Goal: Task Accomplishment & Management: Complete application form

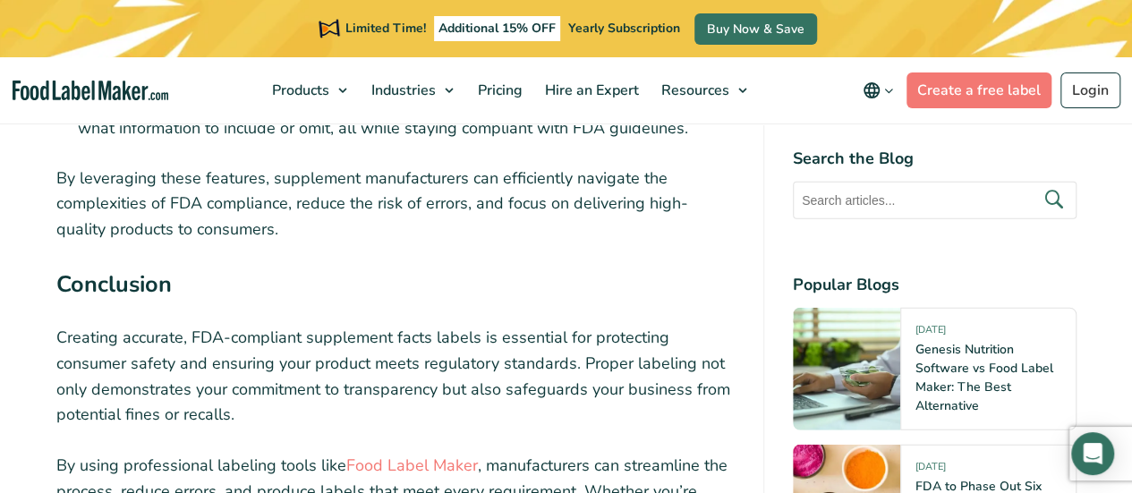
scroll to position [9214, 0]
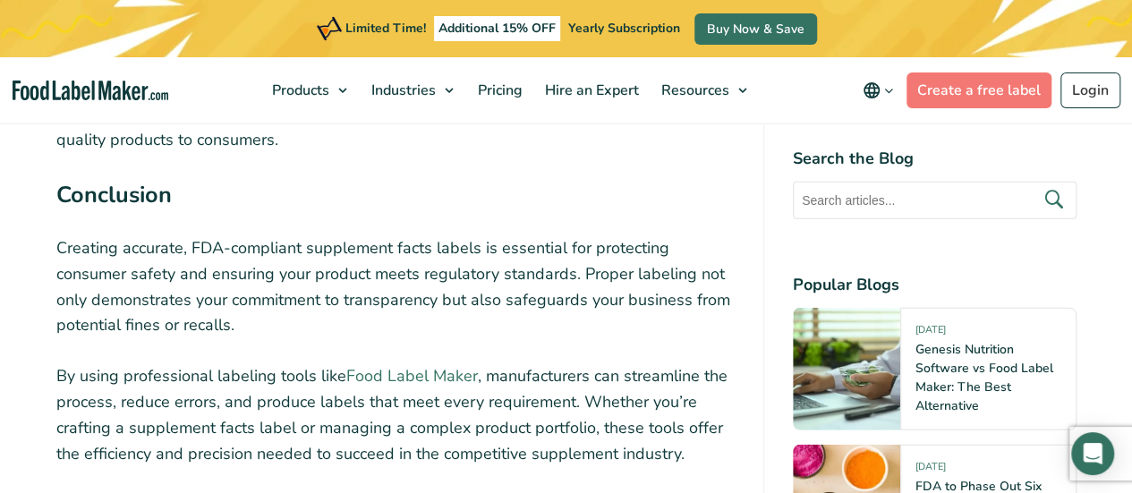
click at [456, 365] on link "Food Label Maker" at bounding box center [412, 375] width 132 height 21
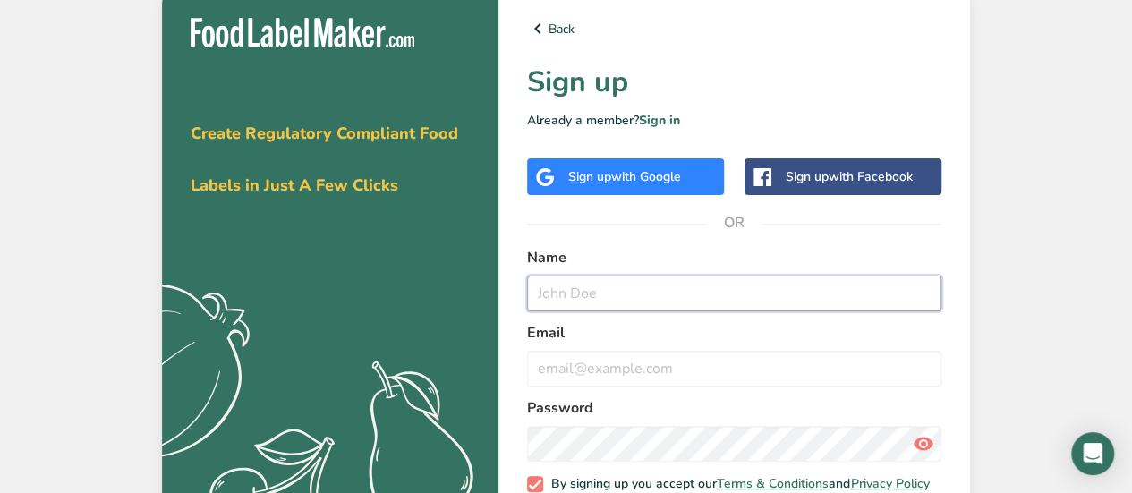
click at [587, 301] on input "text" at bounding box center [734, 294] width 414 height 36
type input "[PERSON_NAME]"
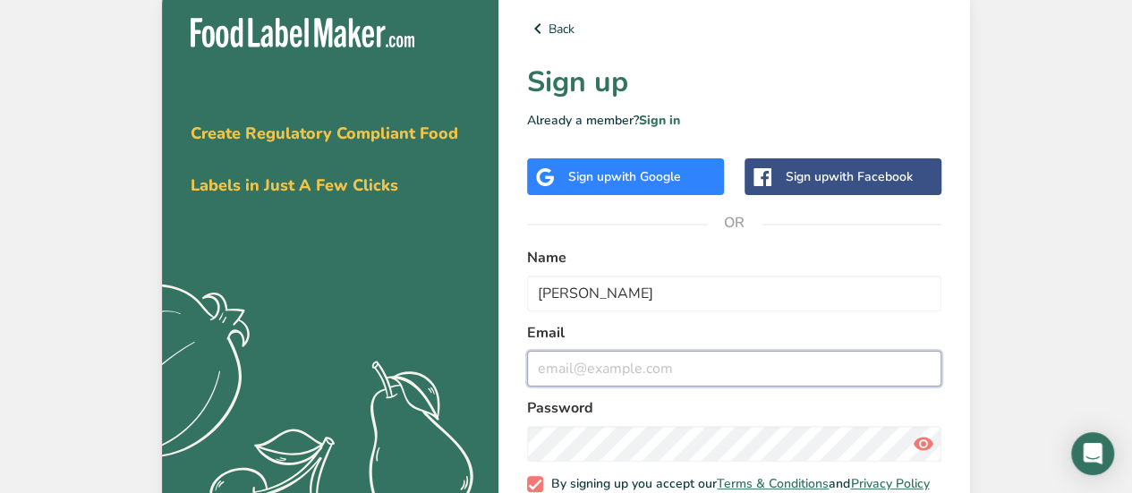
click at [615, 369] on input "email" at bounding box center [734, 369] width 414 height 36
type input "[EMAIL_ADDRESS][DOMAIN_NAME]"
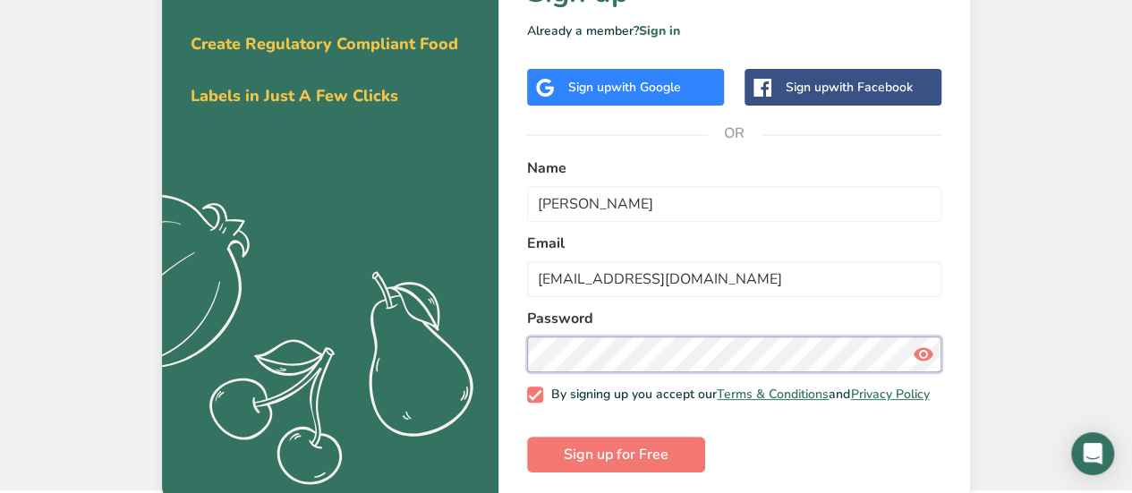
scroll to position [107, 0]
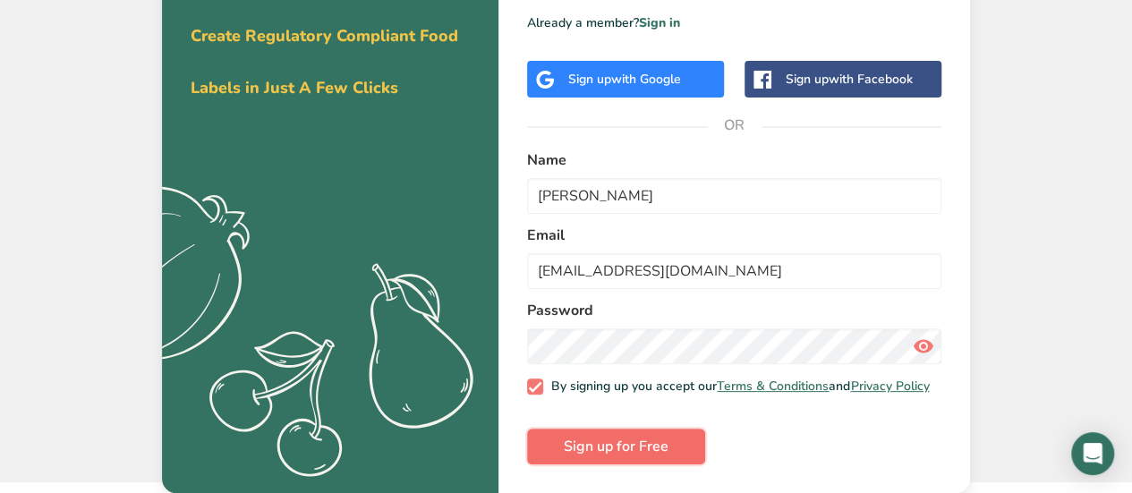
click at [598, 446] on span "Sign up for Free" at bounding box center [616, 446] width 105 height 21
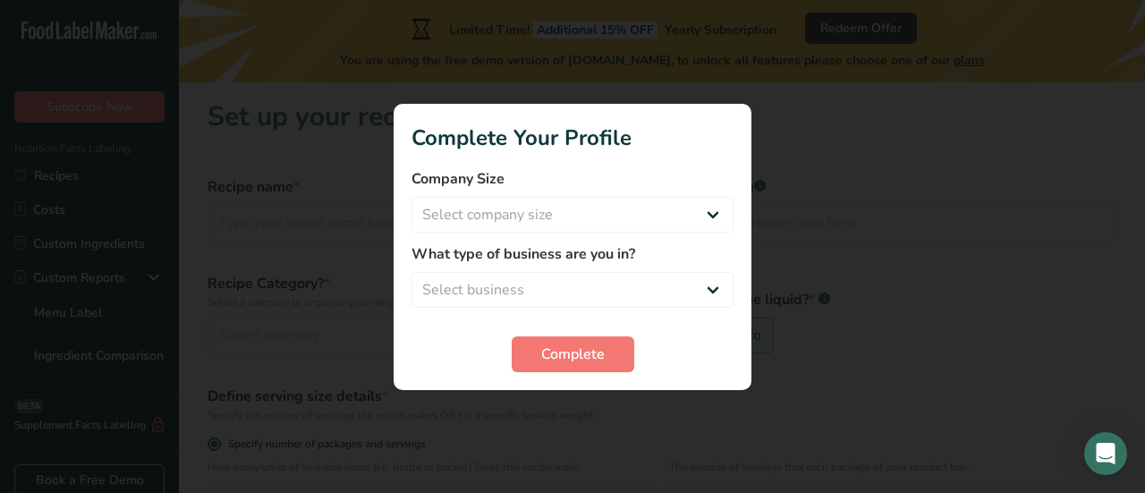
click at [898, 419] on div at bounding box center [572, 246] width 1145 height 493
click at [721, 218] on select "Select company size Fewer than 10 Employees 10 to 50 Employees 51 to 500 Employ…" at bounding box center [573, 215] width 322 height 36
select select "1"
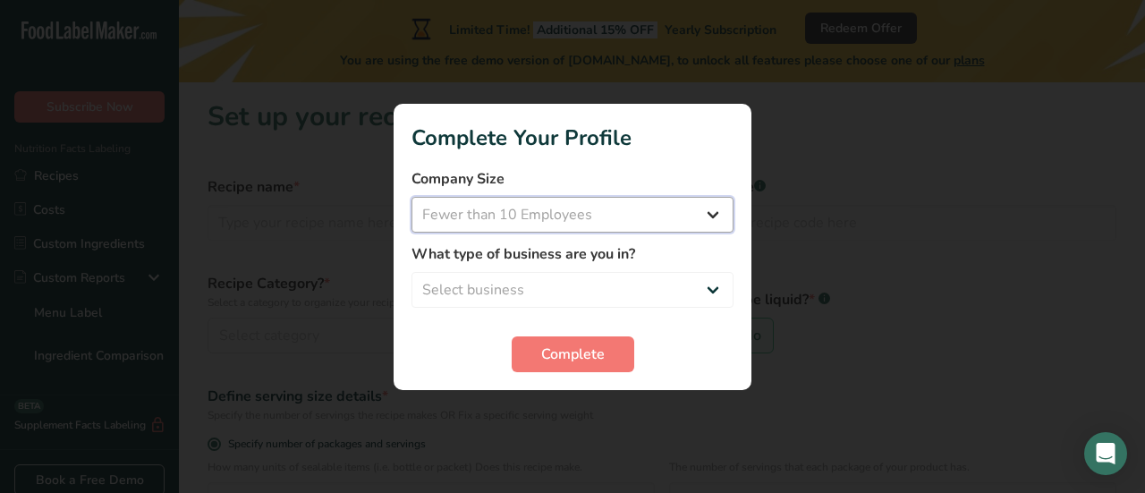
click at [412, 197] on select "Select company size Fewer than 10 Employees 10 to 50 Employees 51 to 500 Employ…" at bounding box center [573, 215] width 322 height 36
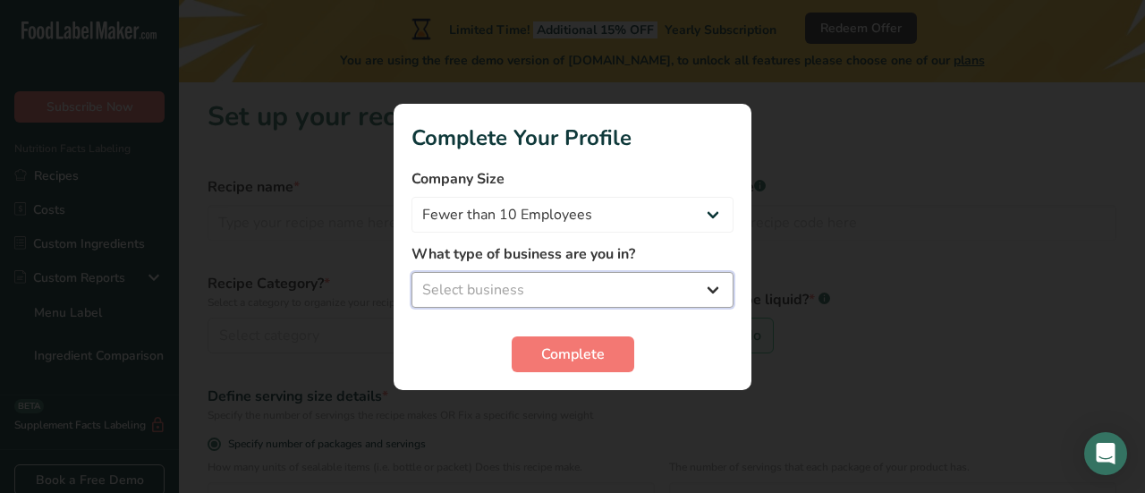
click at [714, 296] on select "Select business Packaged Food Manufacturer Restaurant & Cafe Bakery Meal Plans …" at bounding box center [573, 290] width 322 height 36
select select "1"
click at [412, 272] on select "Select business Packaged Food Manufacturer Restaurant & Cafe Bakery Meal Plans …" at bounding box center [573, 290] width 322 height 36
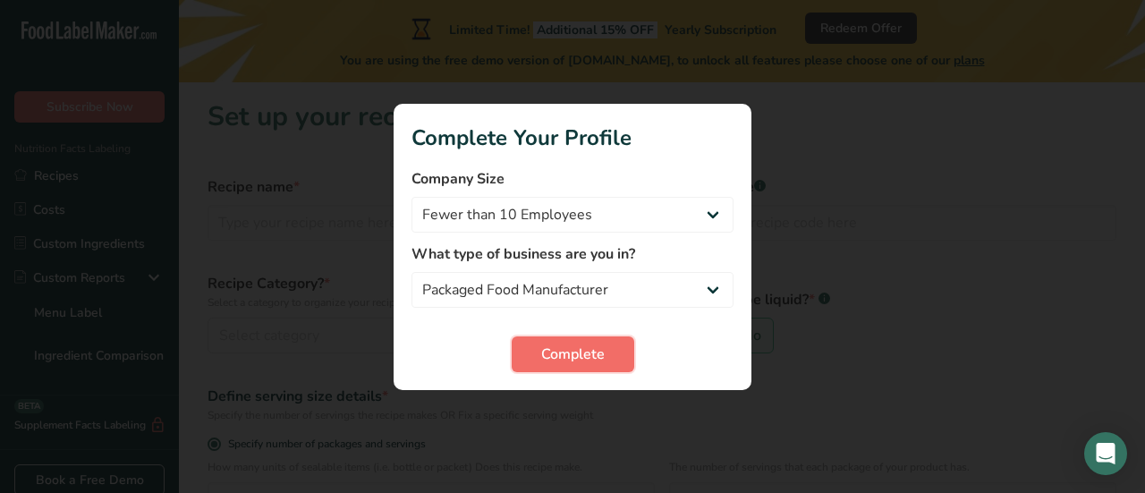
click at [586, 352] on span "Complete" at bounding box center [573, 354] width 64 height 21
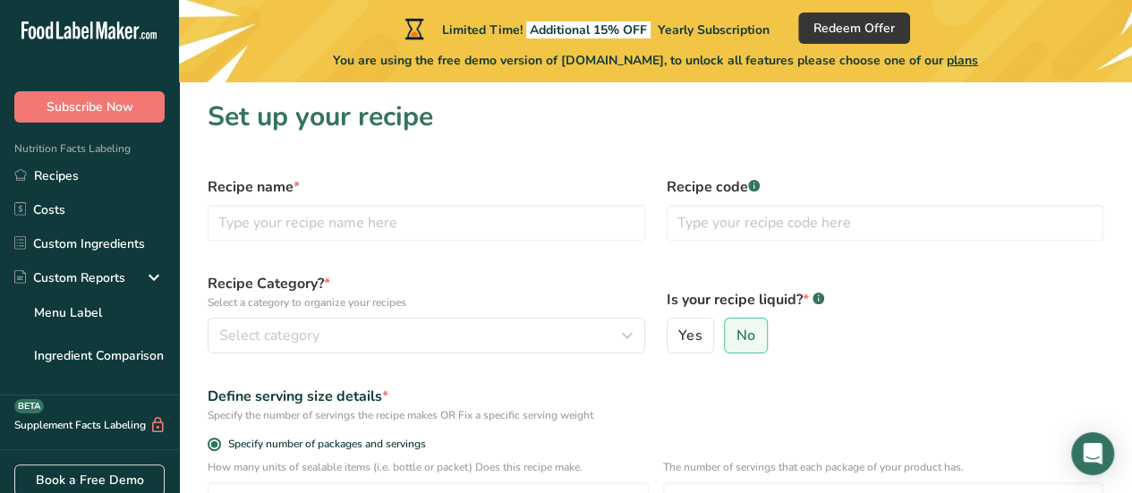
scroll to position [89, 0]
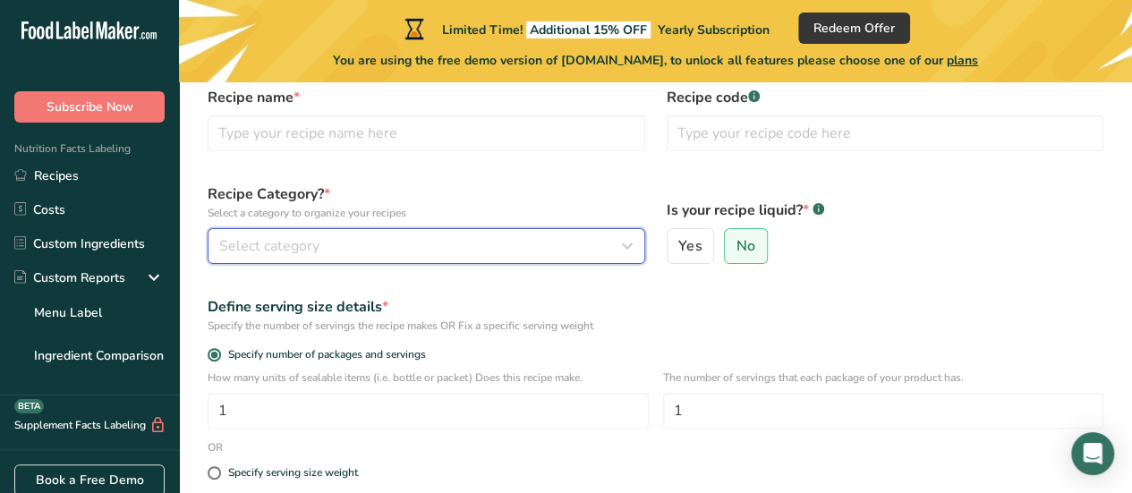
click at [622, 247] on icon "button" at bounding box center [626, 246] width 21 height 32
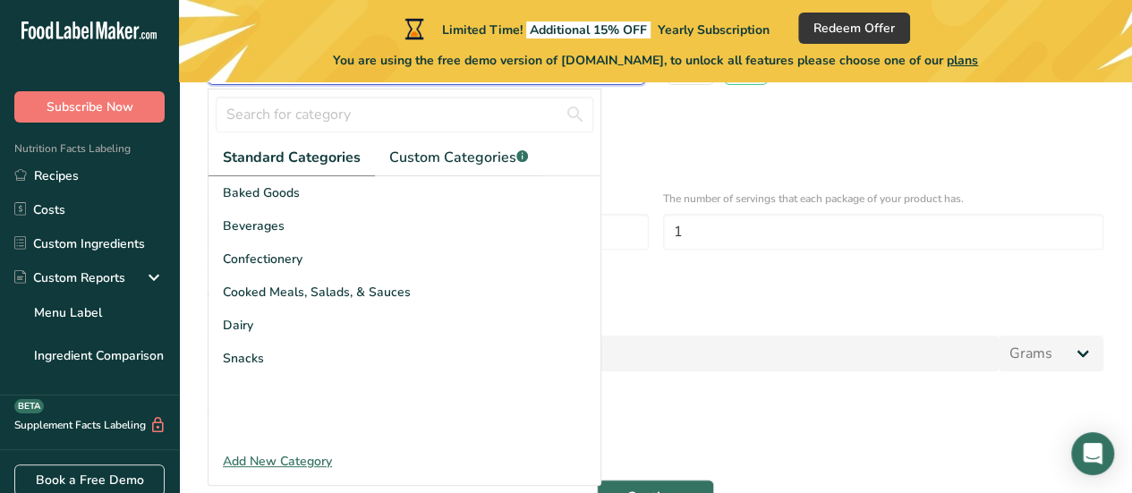
scroll to position [358, 0]
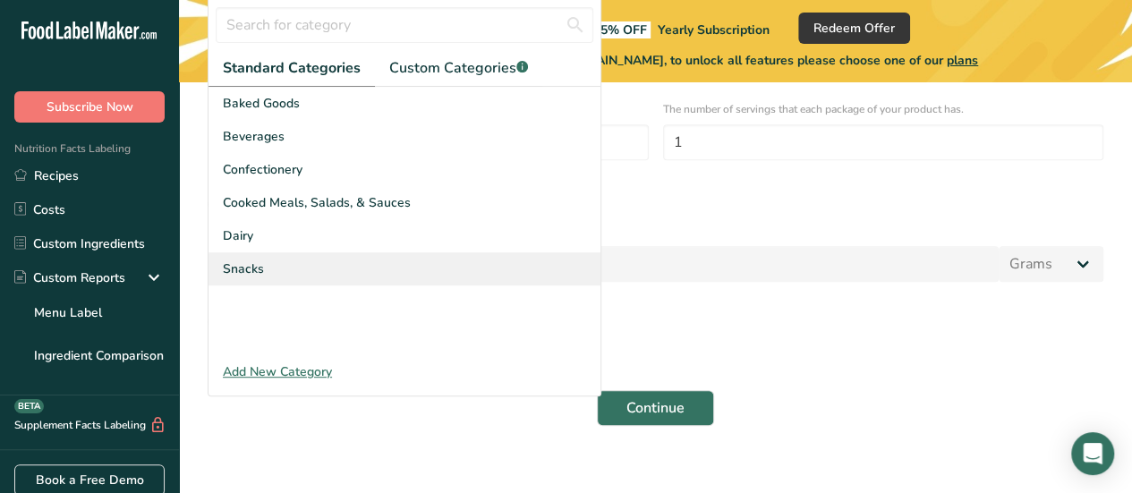
click at [252, 267] on span "Snacks" at bounding box center [243, 268] width 41 height 19
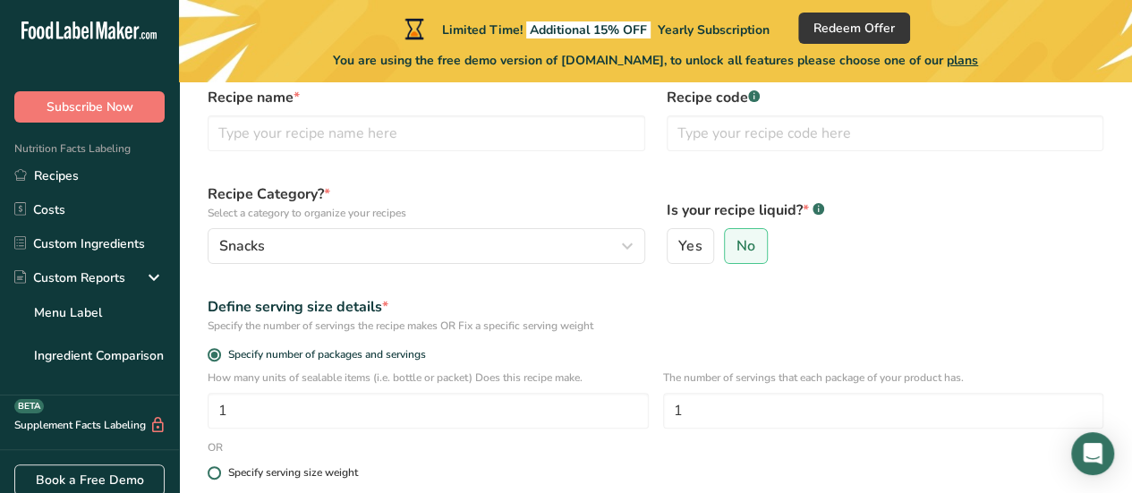
scroll to position [0, 0]
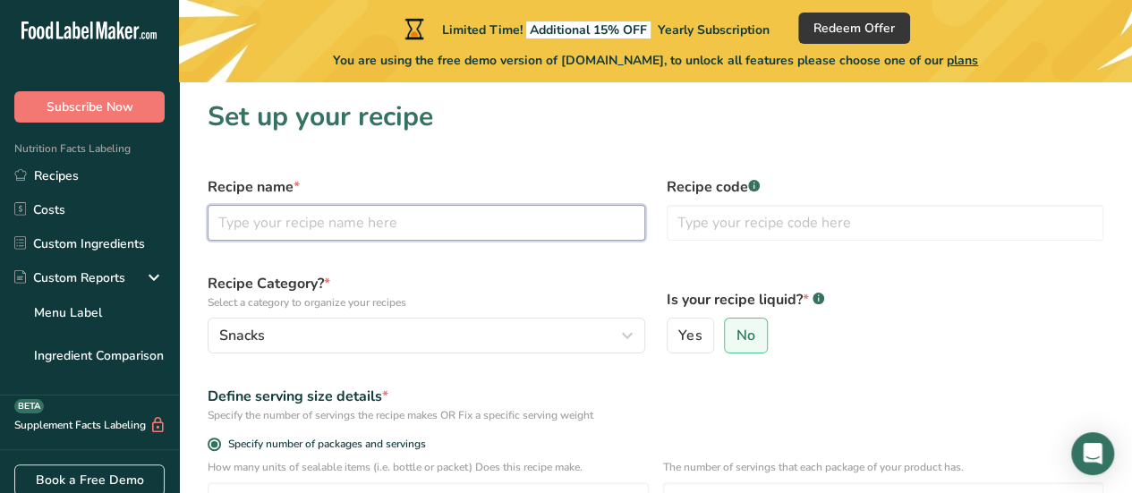
click at [465, 227] on input "text" at bounding box center [426, 223] width 437 height 36
type input "LiquidFuel"
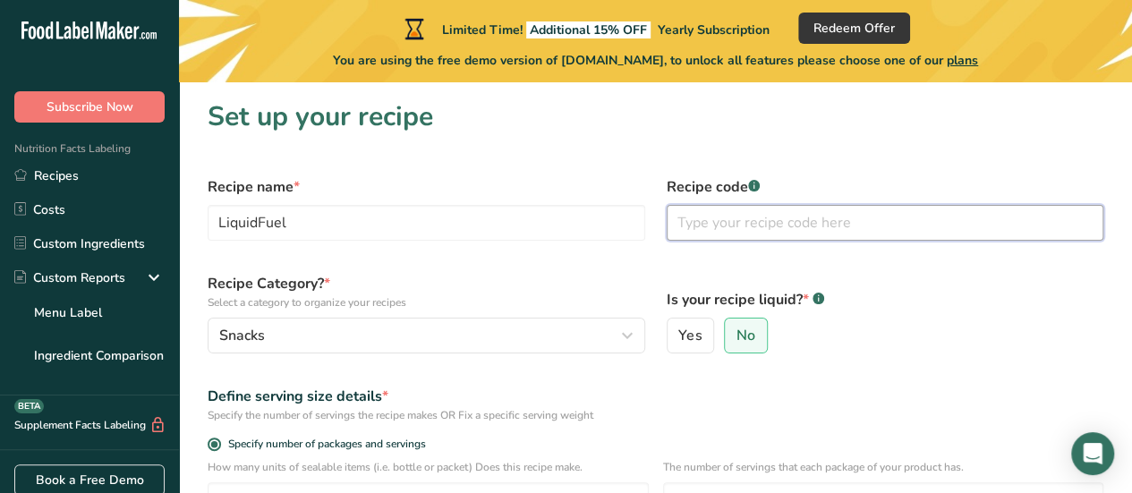
click at [734, 225] on input "text" at bounding box center [884, 223] width 437 height 36
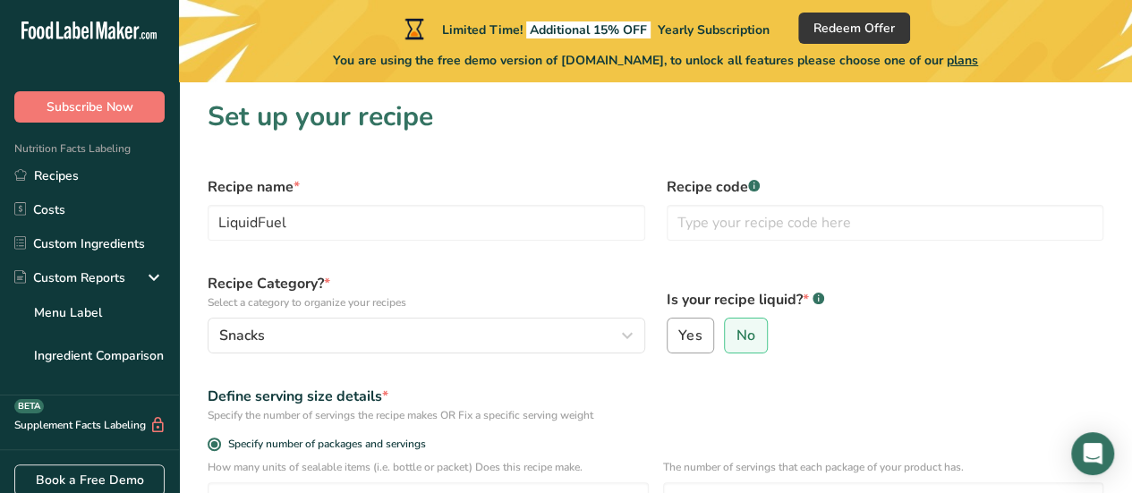
click at [688, 334] on span "Yes" at bounding box center [689, 336] width 23 height 18
click at [679, 334] on input "Yes" at bounding box center [673, 336] width 12 height 12
radio input "true"
radio input "false"
select select "22"
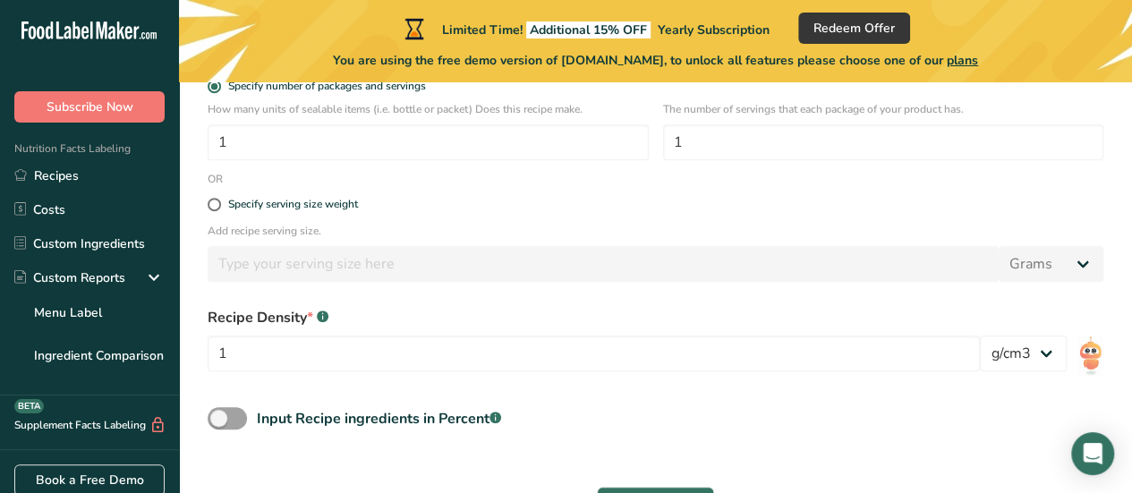
scroll to position [447, 0]
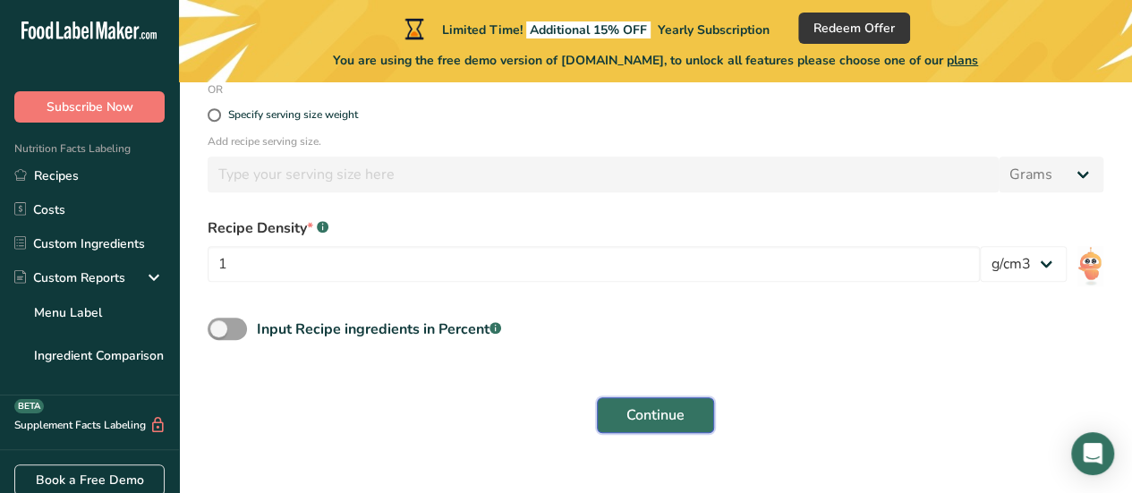
click at [657, 418] on span "Continue" at bounding box center [655, 414] width 58 height 21
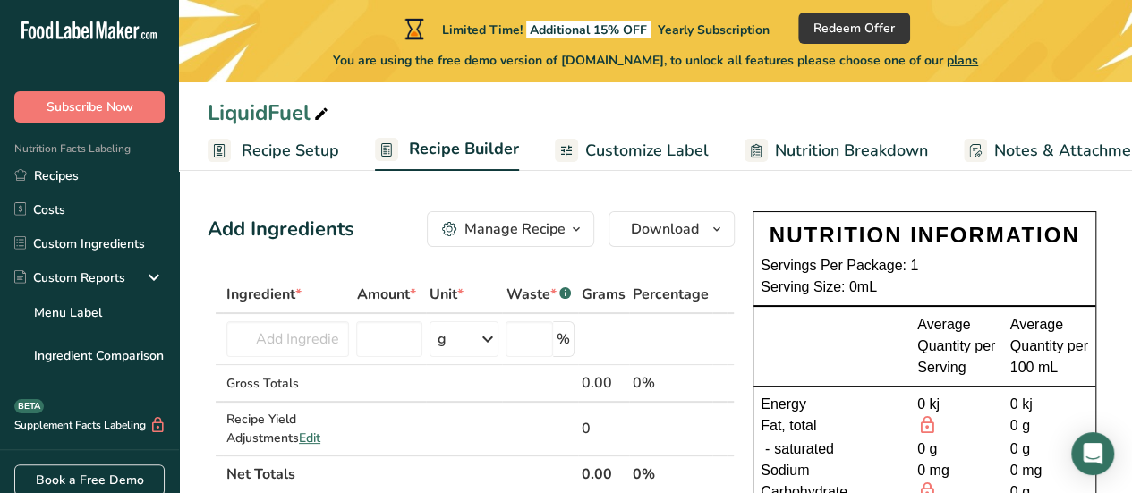
click at [836, 232] on div "NUTRITION INFORMATION" at bounding box center [923, 235] width 327 height 32
click at [658, 151] on span "Customize Label" at bounding box center [646, 151] width 123 height 24
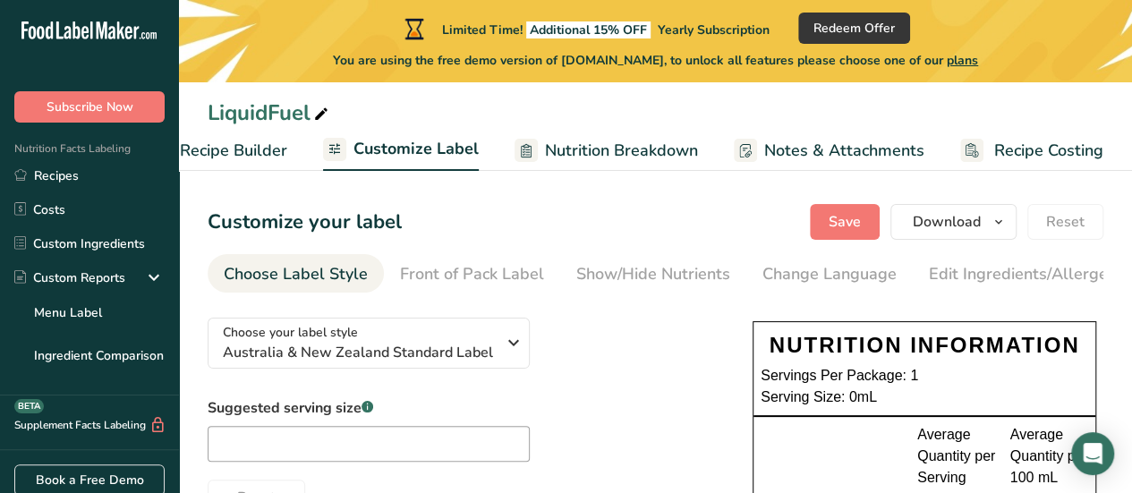
scroll to position [89, 0]
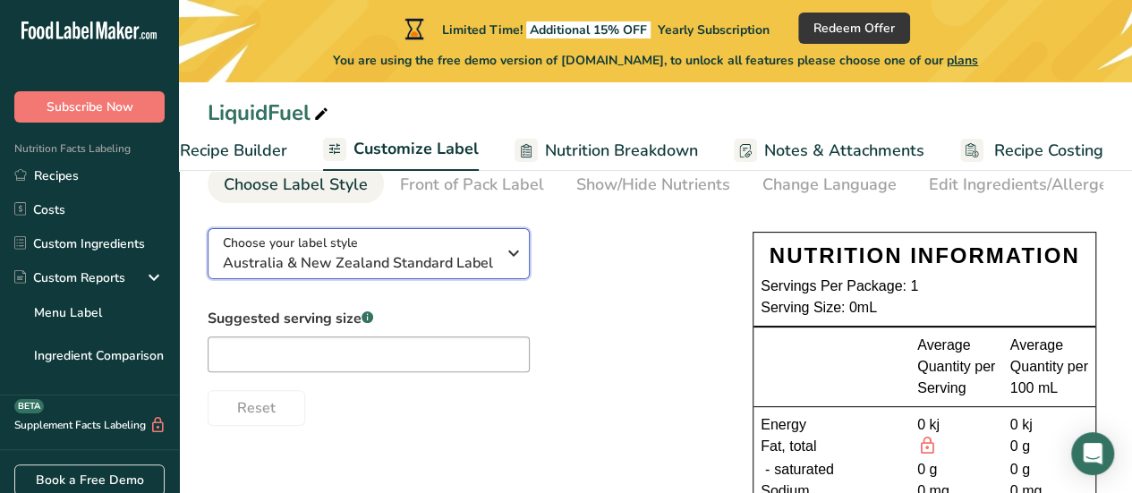
click at [510, 259] on icon "button" at bounding box center [513, 253] width 21 height 32
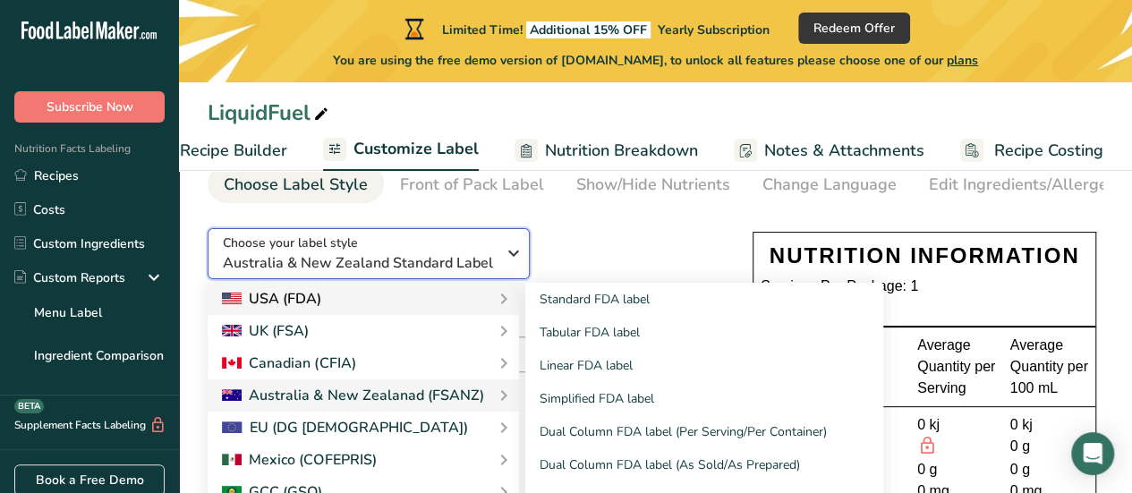
scroll to position [179, 0]
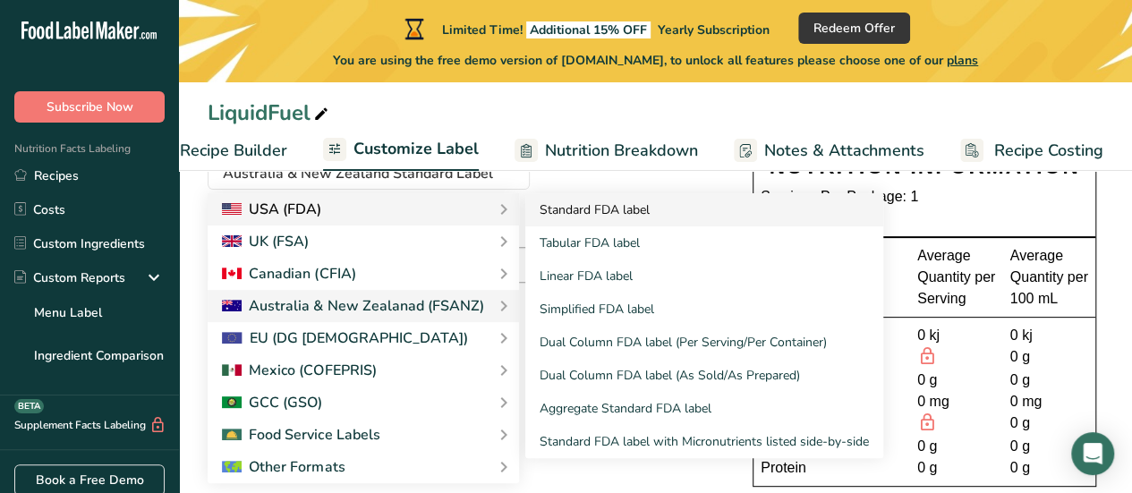
click at [574, 216] on link "Standard FDA label" at bounding box center [704, 209] width 358 height 33
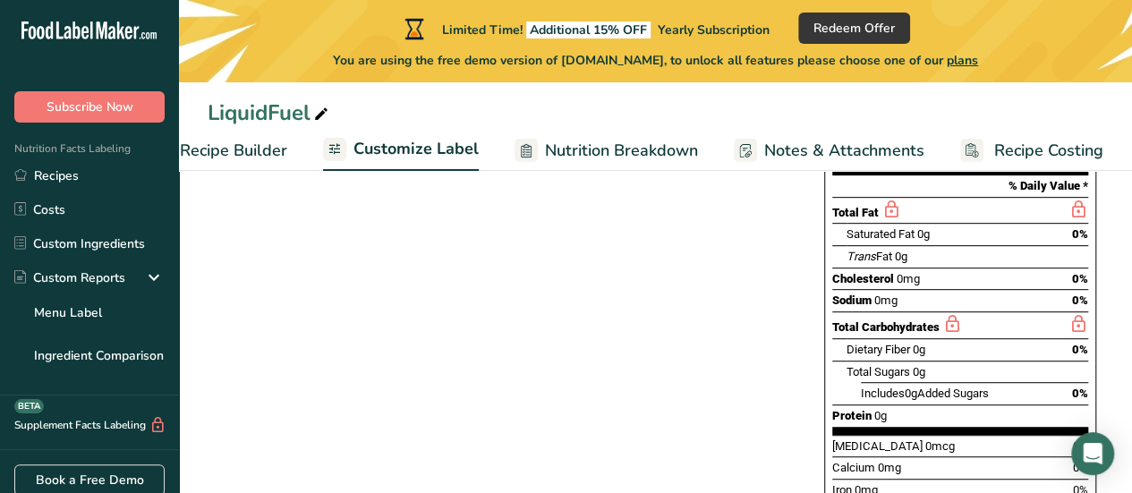
scroll to position [460, 0]
